Goal: Task Accomplishment & Management: Use online tool/utility

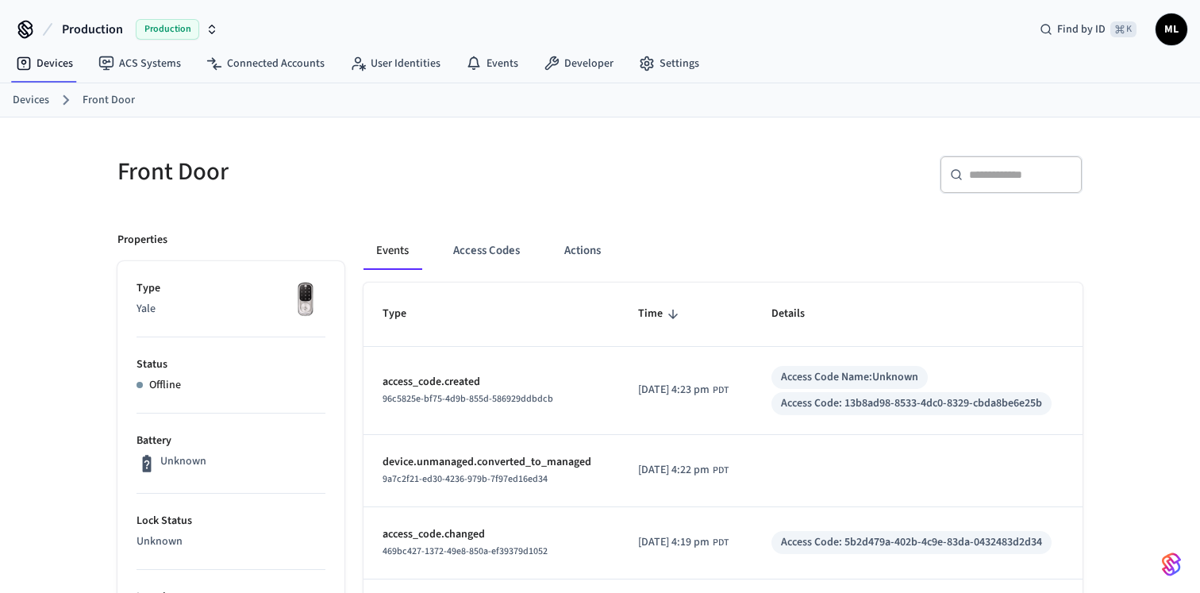
click at [29, 106] on link "Devices" at bounding box center [31, 100] width 36 height 17
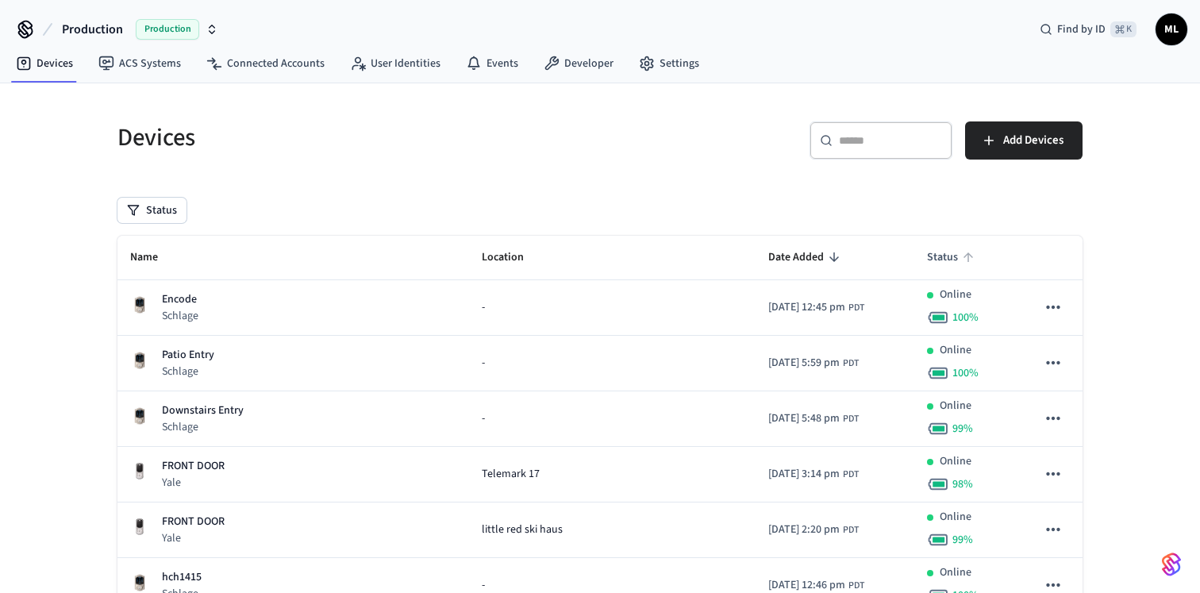
click at [940, 257] on span "Status" at bounding box center [953, 257] width 52 height 25
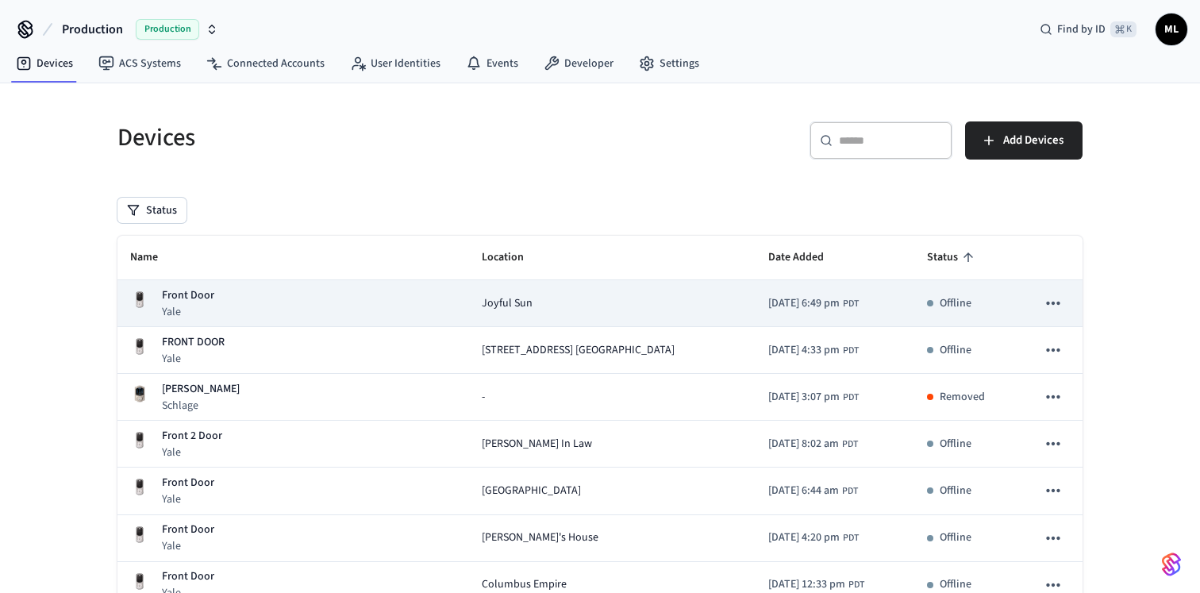
click at [308, 305] on div "Front Door Yale" at bounding box center [293, 303] width 326 height 33
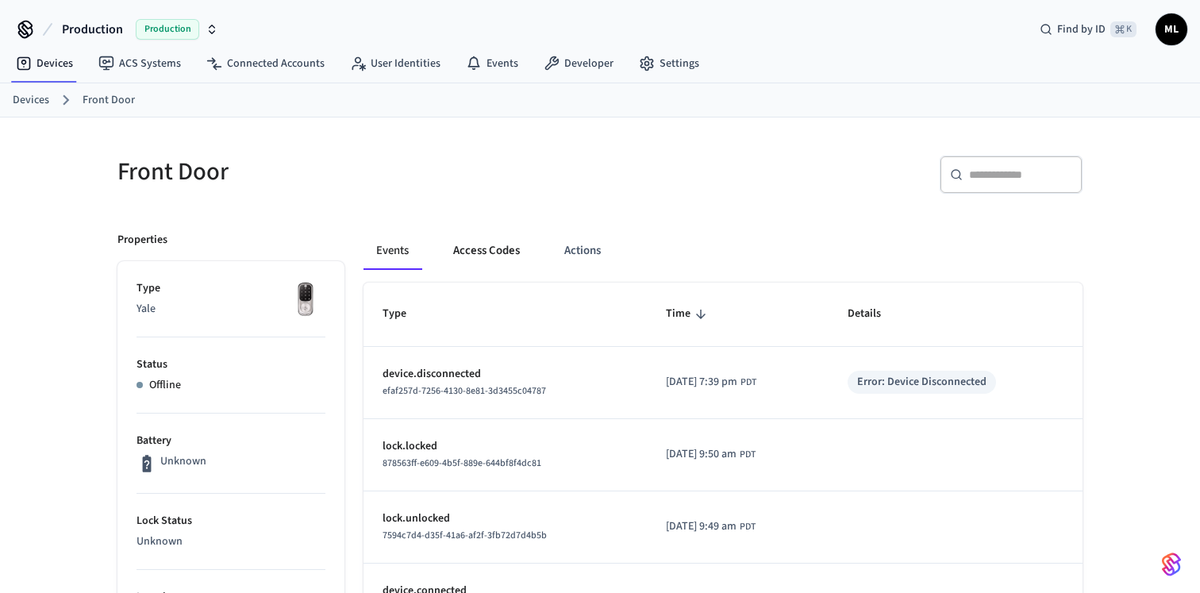
click at [499, 256] on button "Access Codes" at bounding box center [486, 251] width 92 height 38
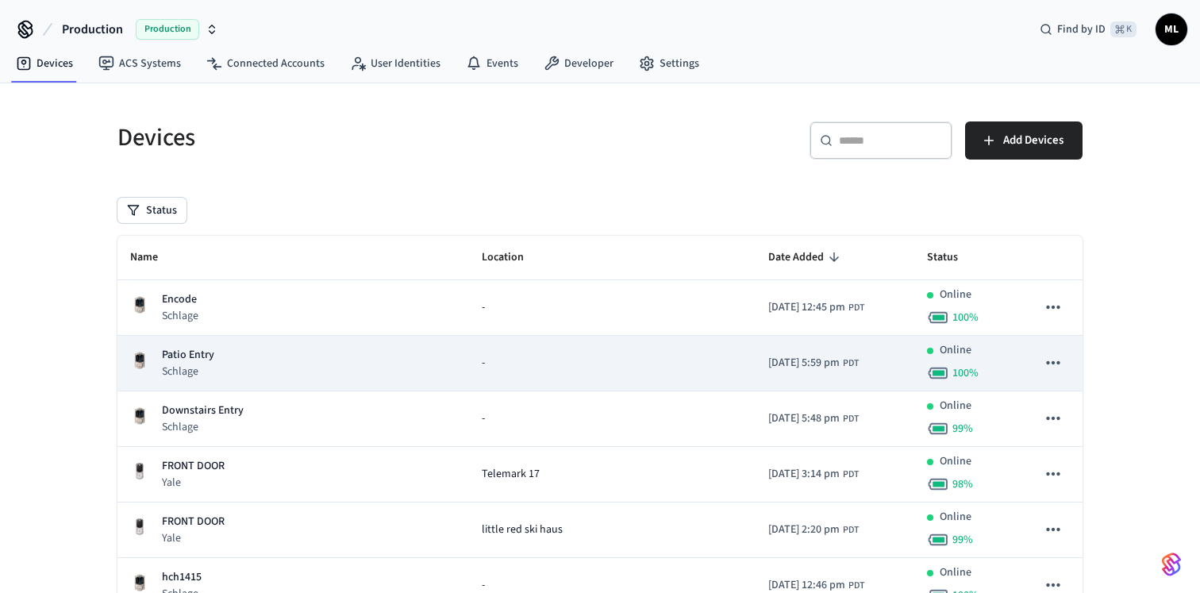
click at [259, 370] on div "Patio Entry Schlage" at bounding box center [293, 363] width 326 height 33
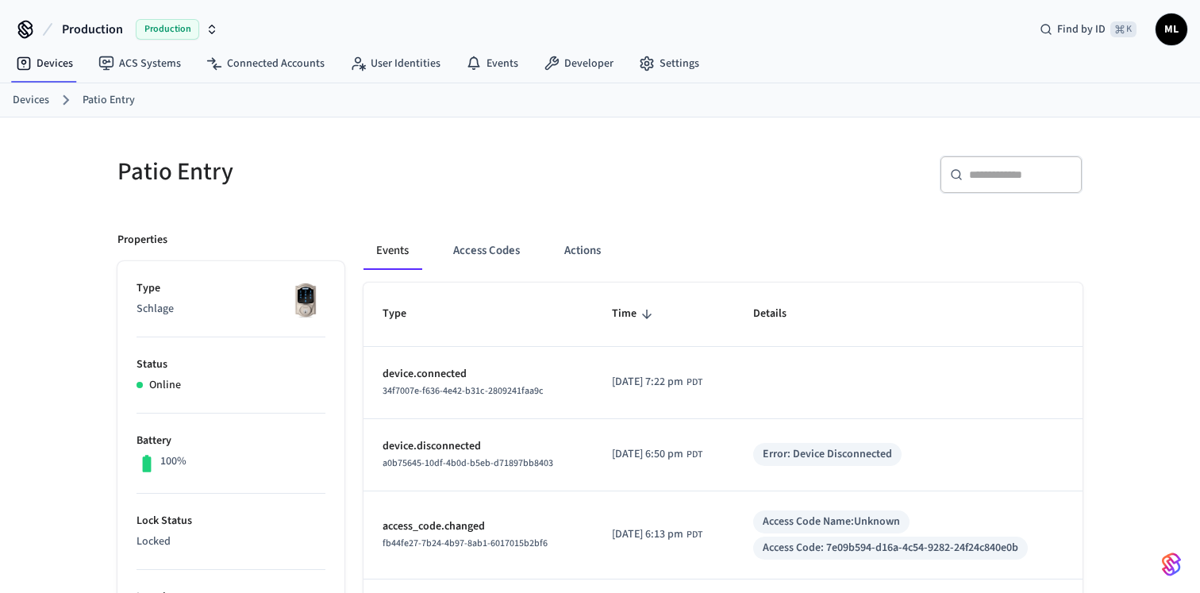
click at [36, 105] on link "Devices" at bounding box center [31, 100] width 36 height 17
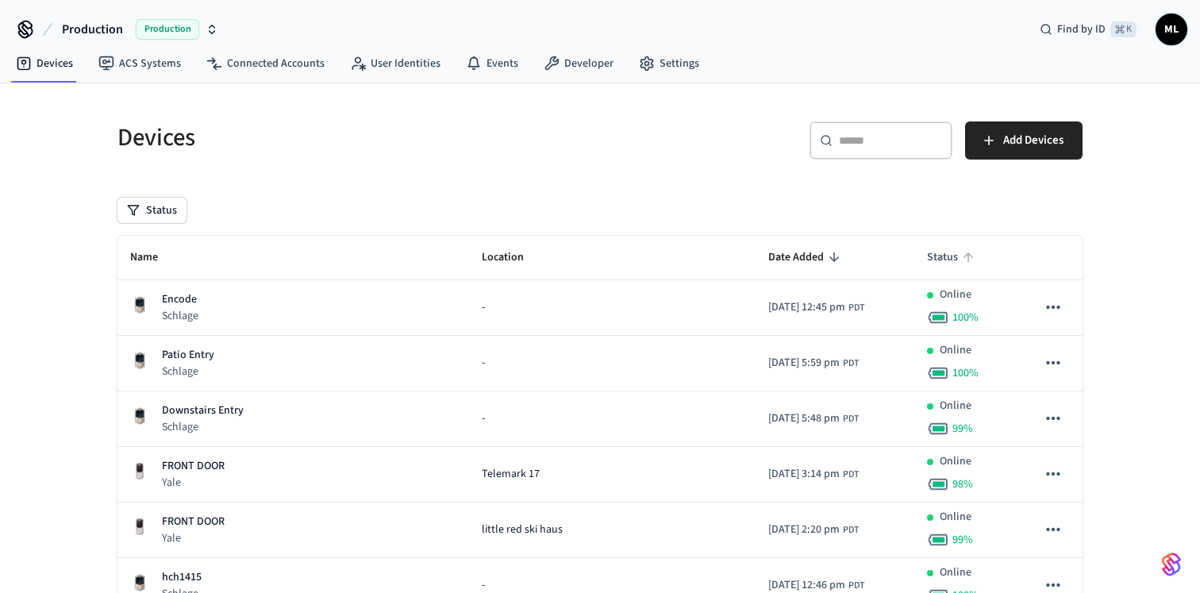
click at [931, 251] on span "Status" at bounding box center [953, 257] width 52 height 25
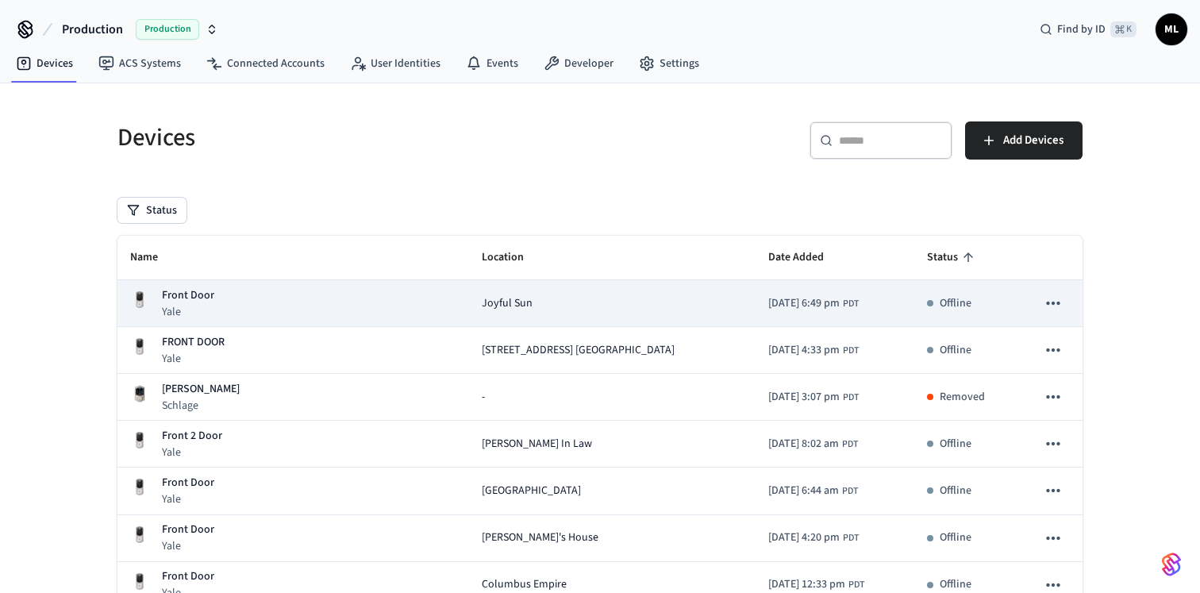
click at [310, 309] on div "Front Door Yale" at bounding box center [293, 303] width 326 height 33
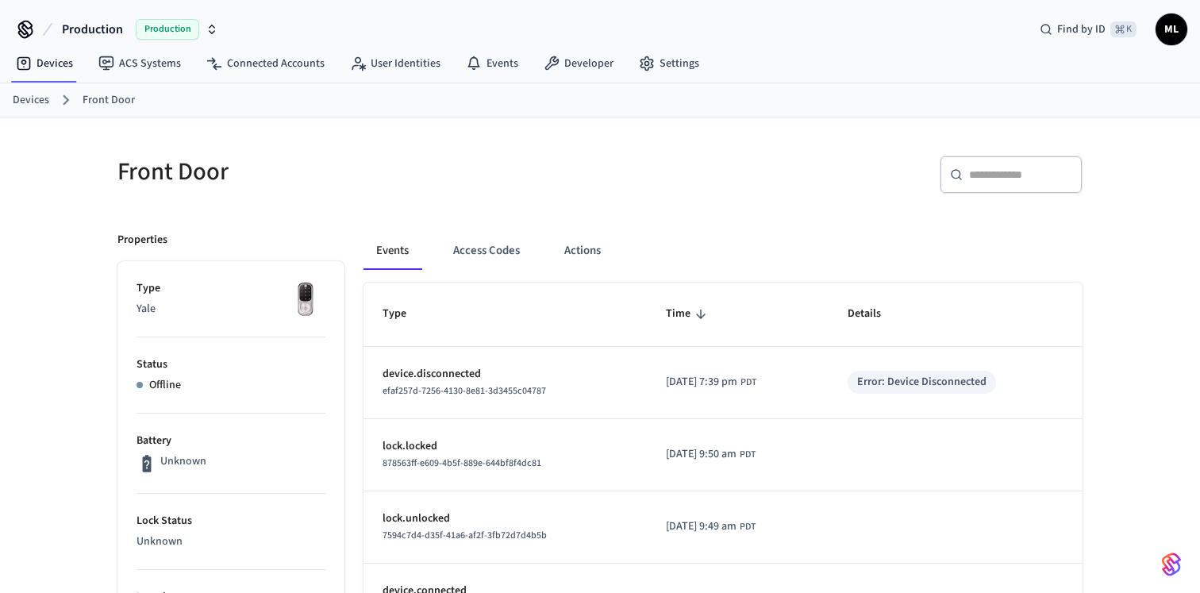
click at [33, 100] on link "Devices" at bounding box center [31, 100] width 36 height 17
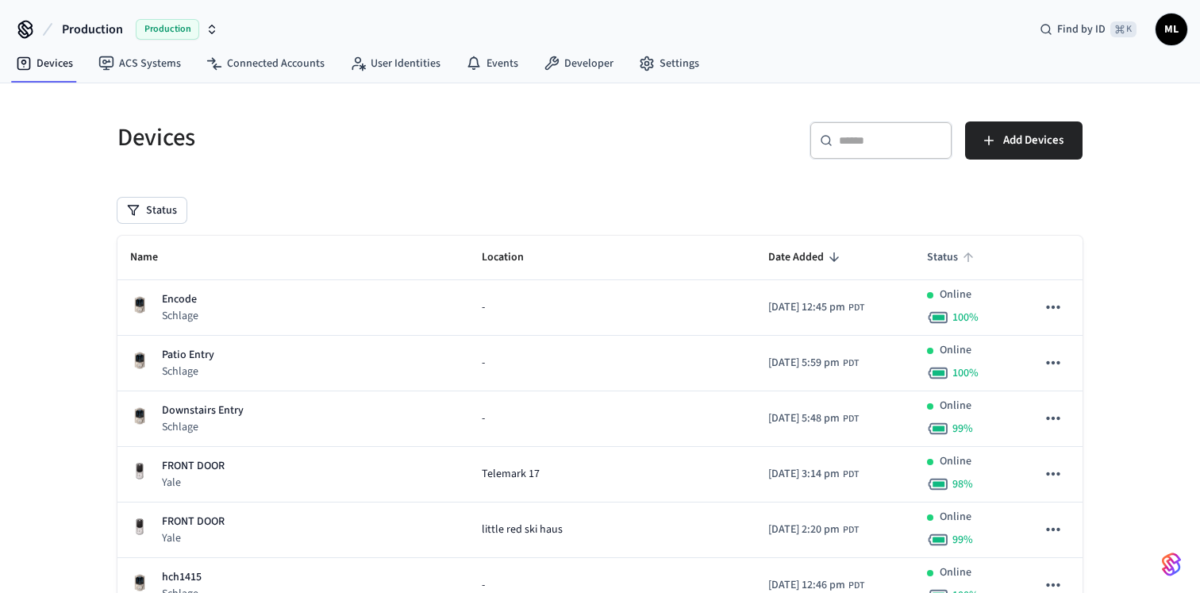
click at [961, 262] on icon "sticky table" at bounding box center [968, 257] width 14 height 14
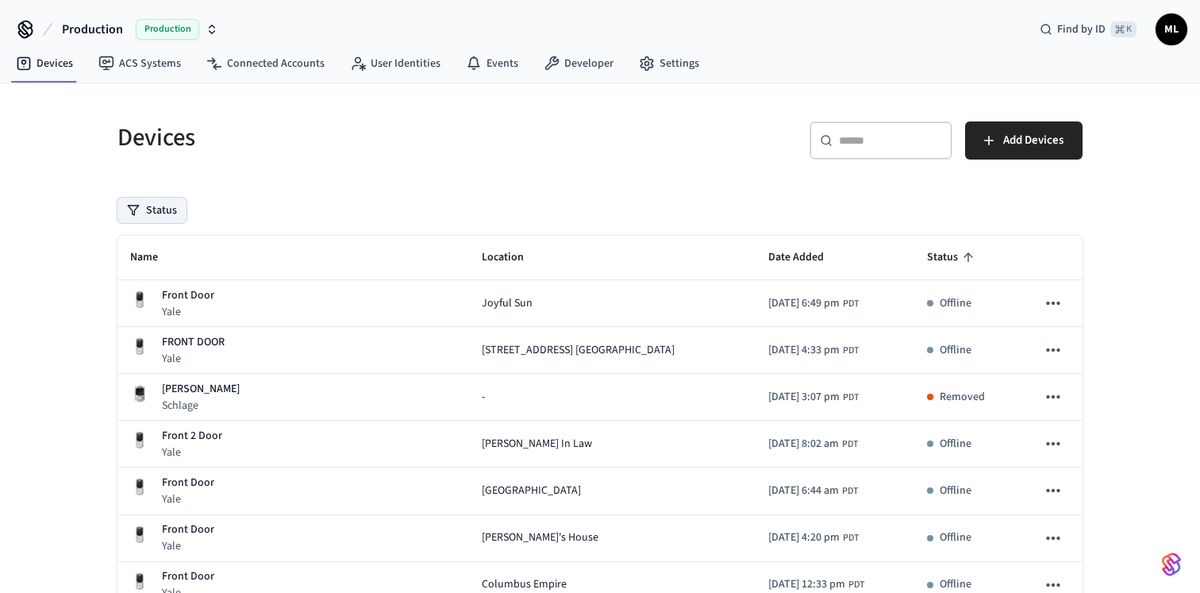
click at [154, 213] on button "Status" at bounding box center [151, 210] width 69 height 25
click at [176, 292] on label "Offline" at bounding box center [217, 291] width 135 height 19
click at [140, 292] on button "Offline" at bounding box center [134, 292] width 13 height 13
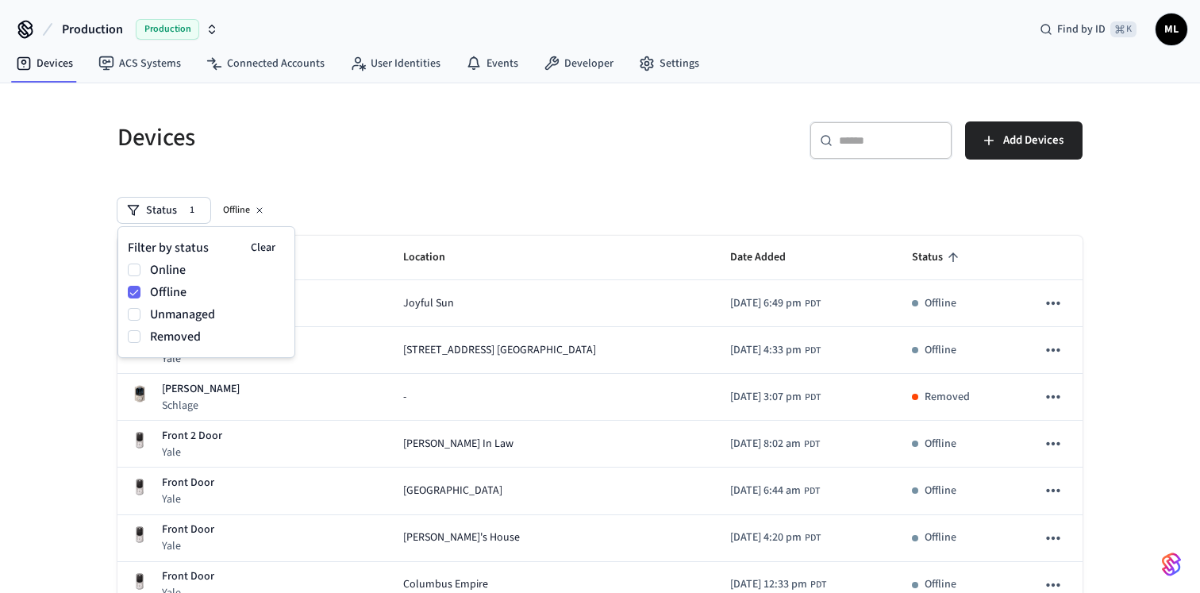
click at [423, 205] on div "Status 1 Offline" at bounding box center [599, 210] width 965 height 25
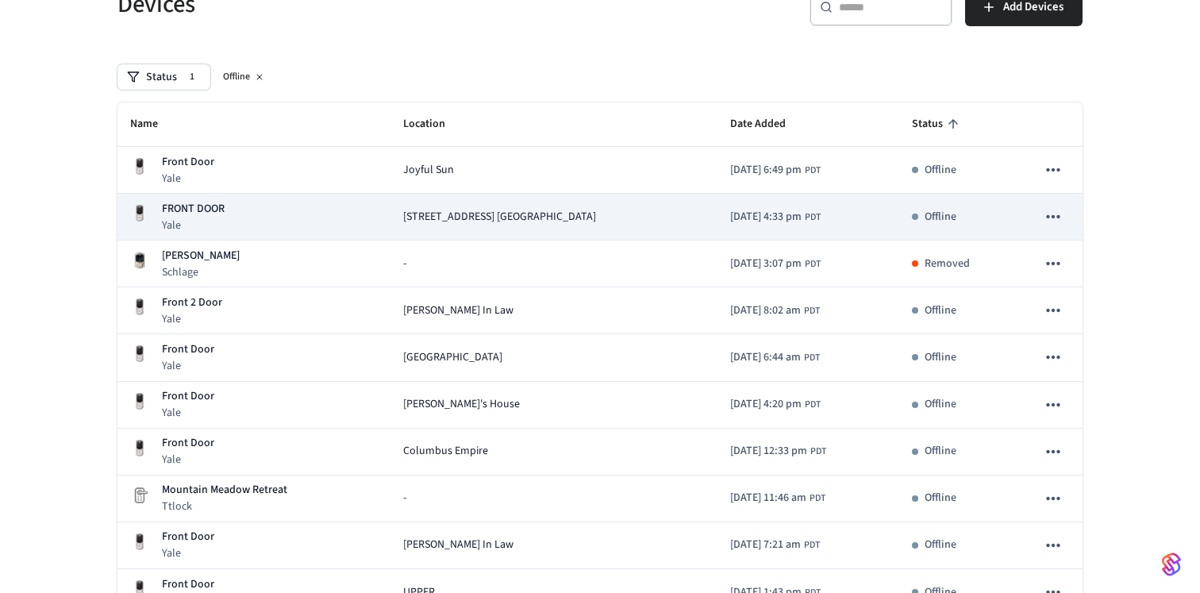
scroll to position [145, 0]
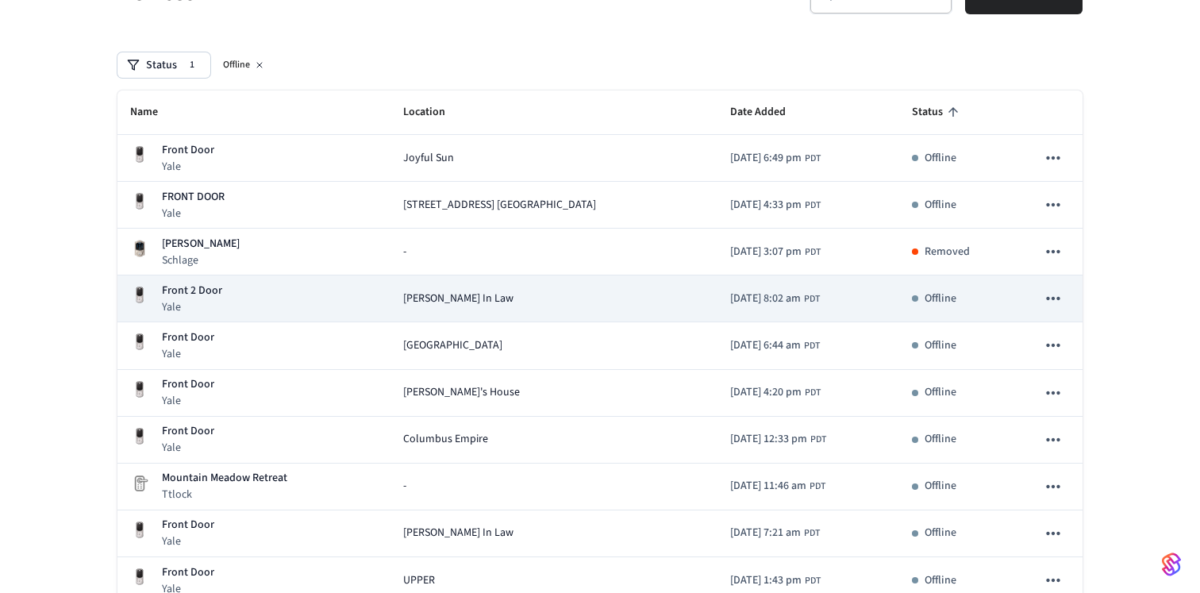
click at [264, 302] on div "Front 2 Door Yale" at bounding box center [254, 298] width 248 height 33
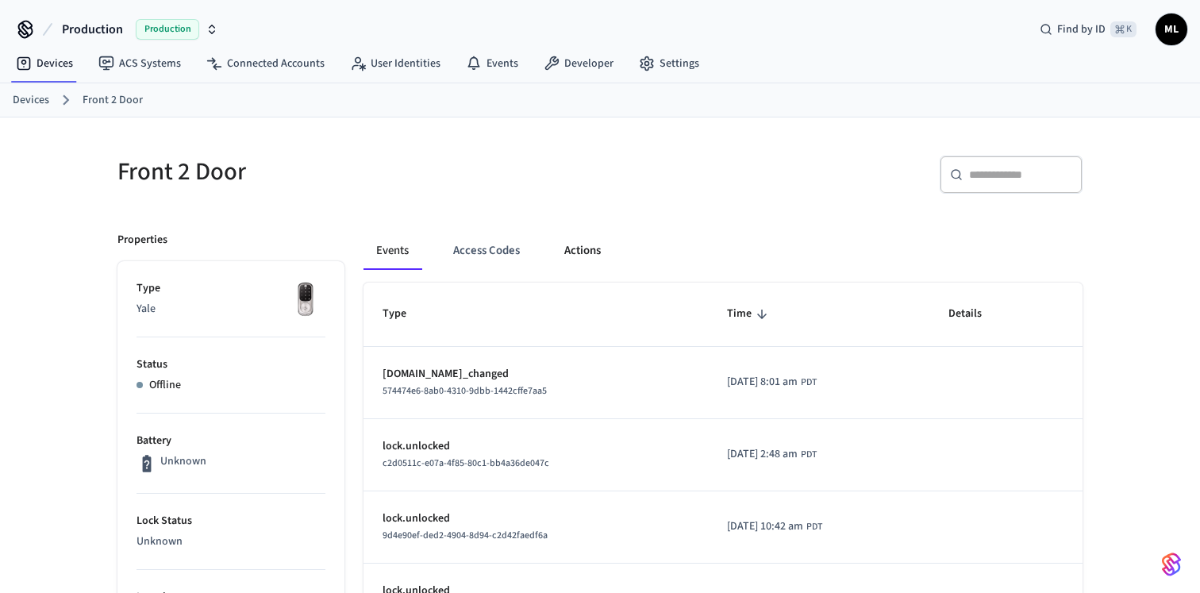
click at [580, 247] on button "Actions" at bounding box center [582, 251] width 62 height 38
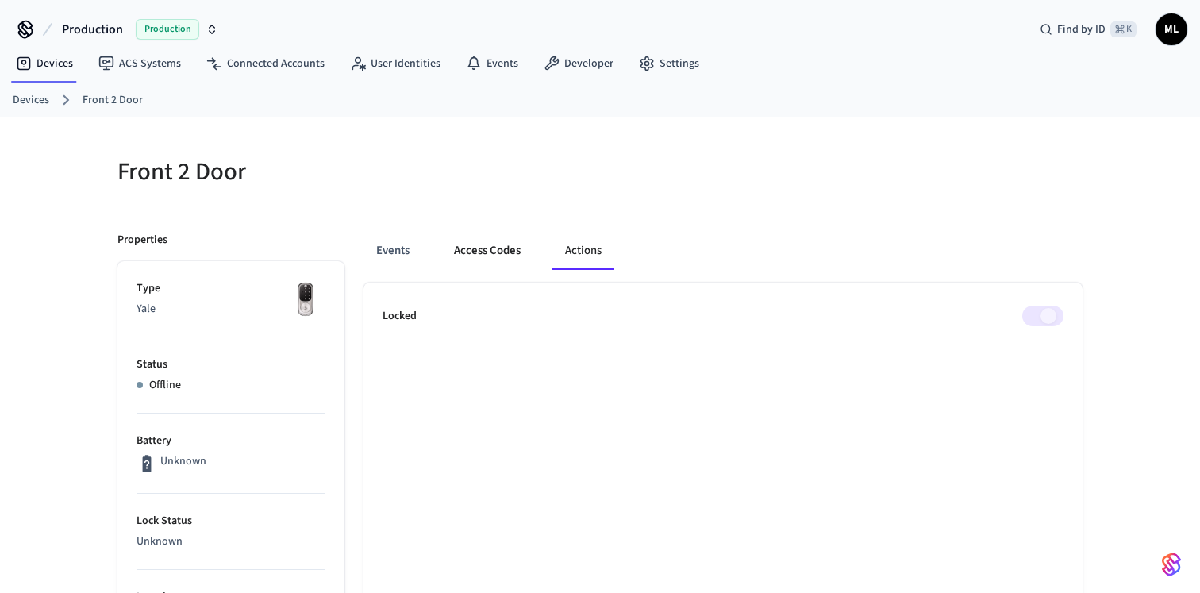
click at [478, 256] on button "Access Codes" at bounding box center [487, 251] width 92 height 38
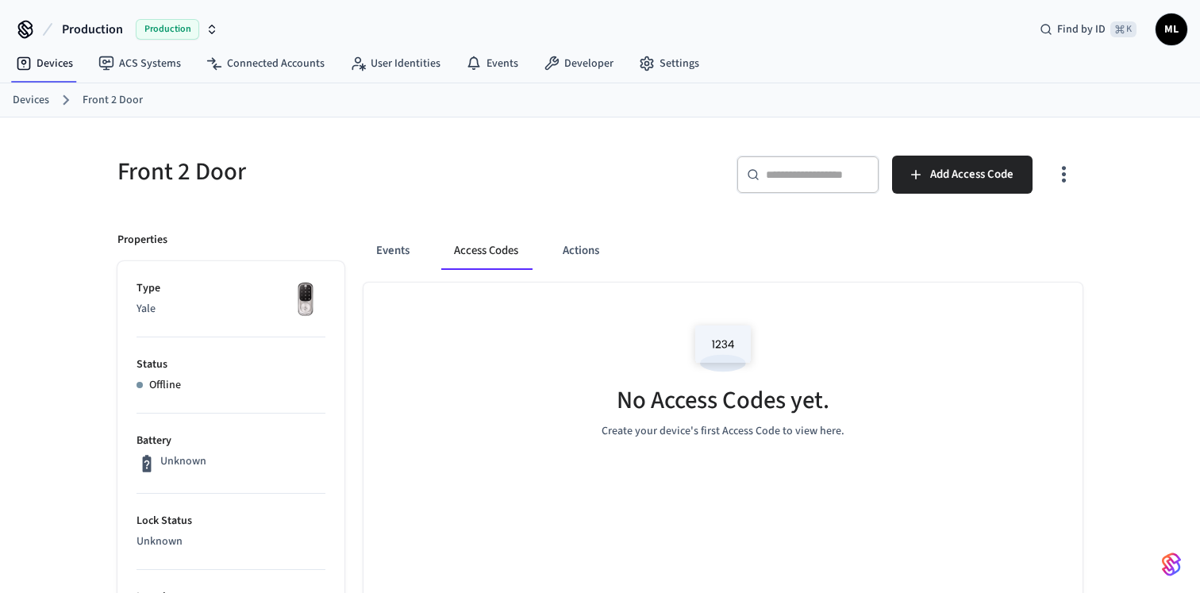
click at [610, 180] on div "​ ​ Add Access Code" at bounding box center [845, 180] width 473 height 51
click at [187, 175] on h5 "Front 2 Door" at bounding box center [353, 171] width 473 height 33
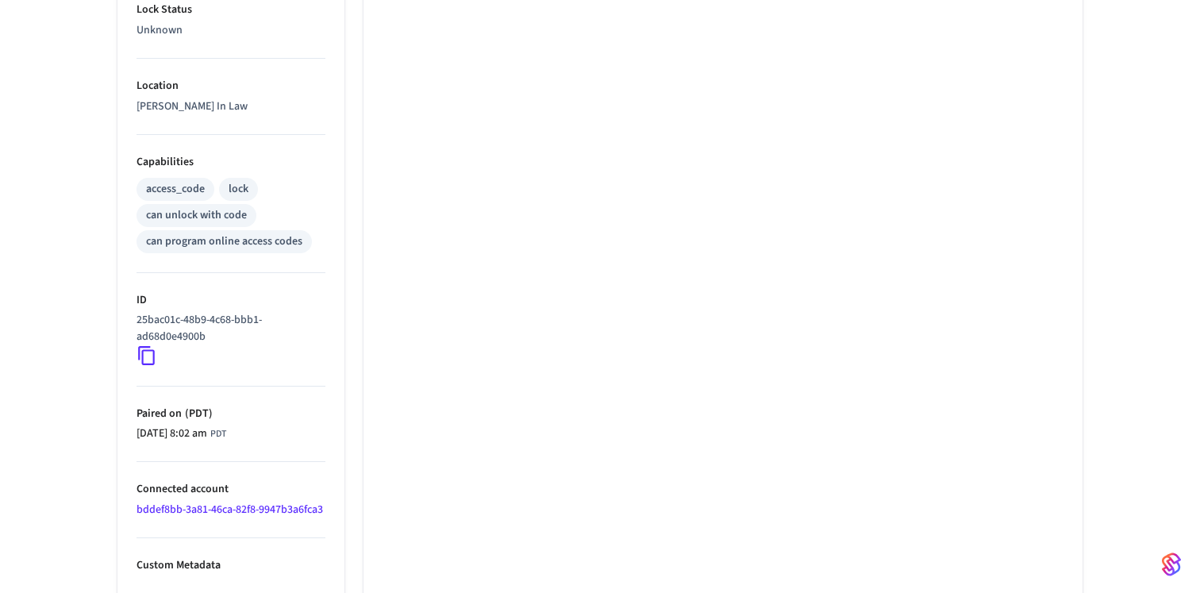
scroll to position [510, 0]
